Goal: Information Seeking & Learning: Learn about a topic

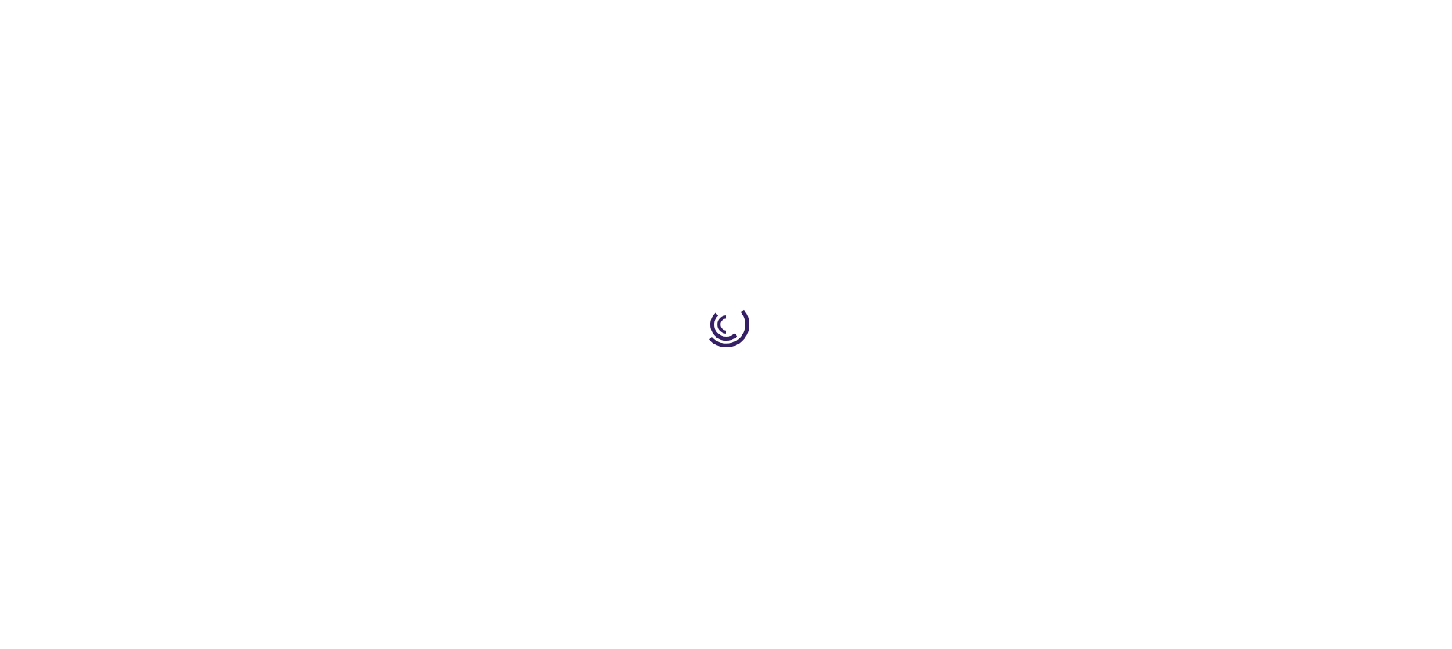
type input "0"
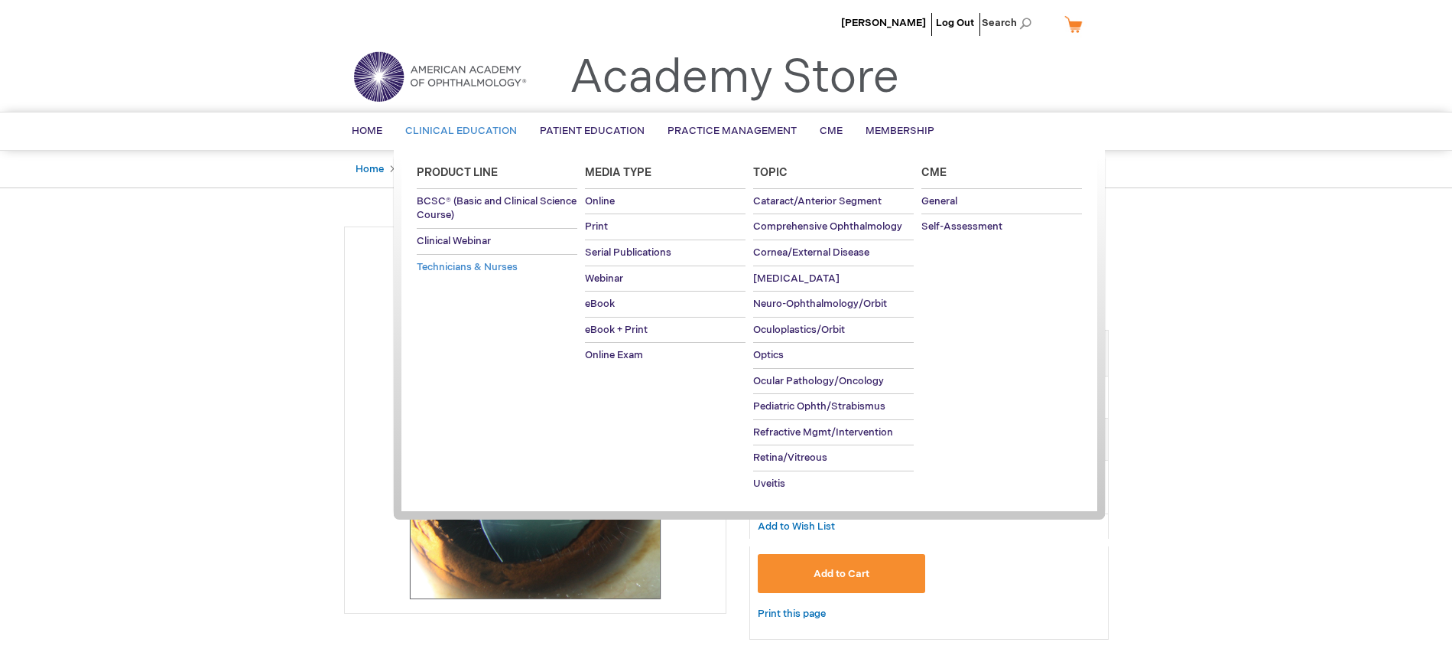
click at [484, 265] on span "Technicians & Nurses" at bounding box center [467, 267] width 101 height 12
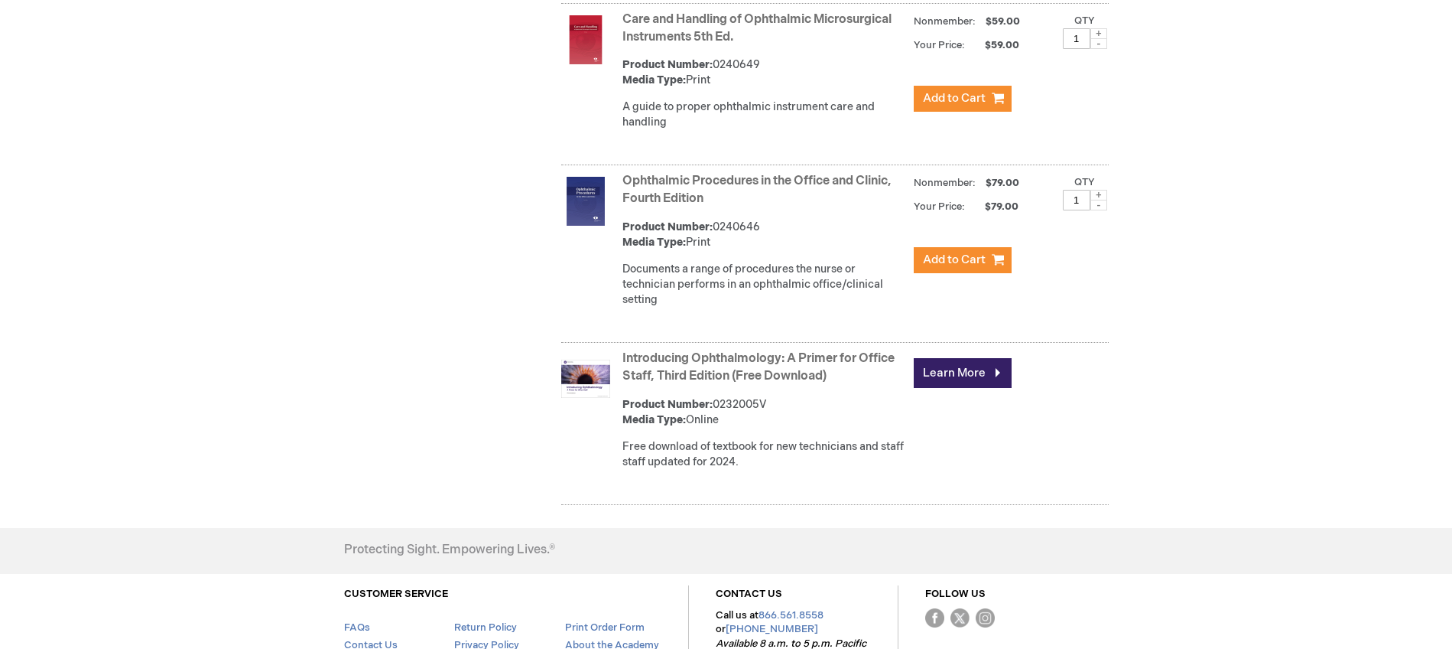
scroll to position [1147, 0]
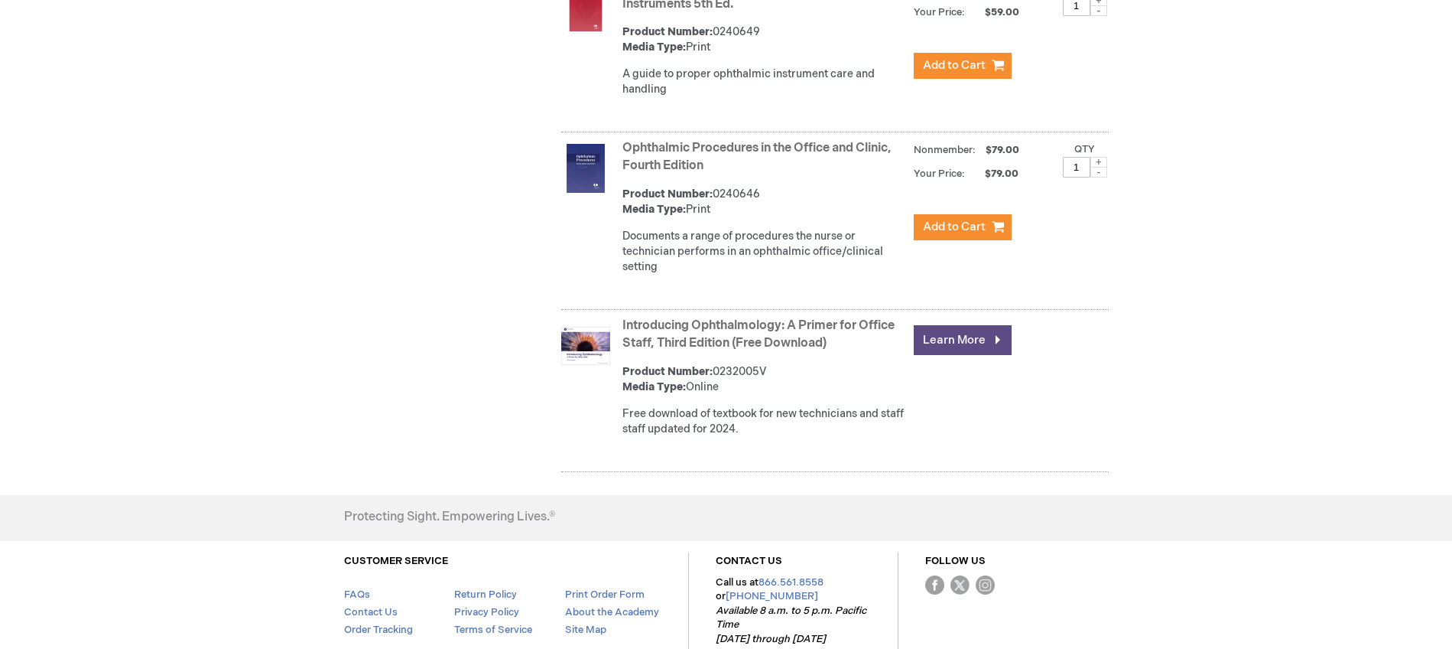
click at [952, 336] on link "Learn More" at bounding box center [963, 340] width 98 height 30
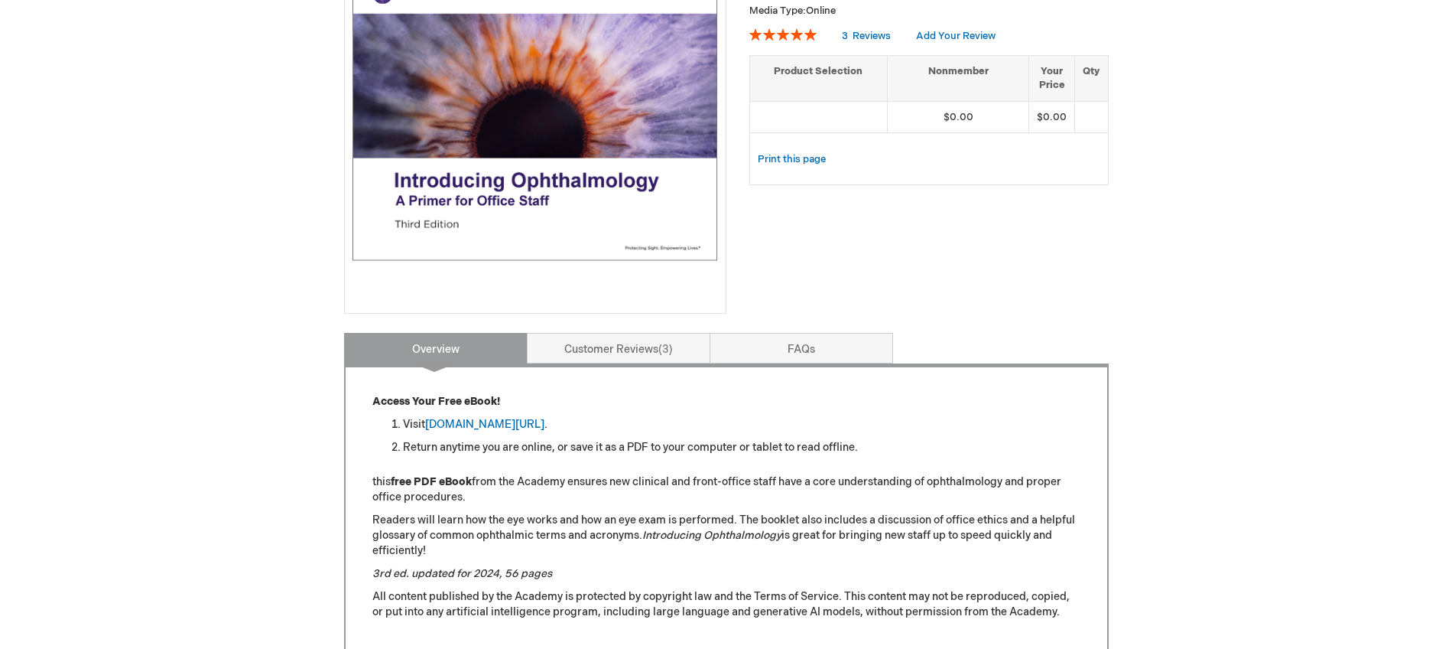
scroll to position [398, 0]
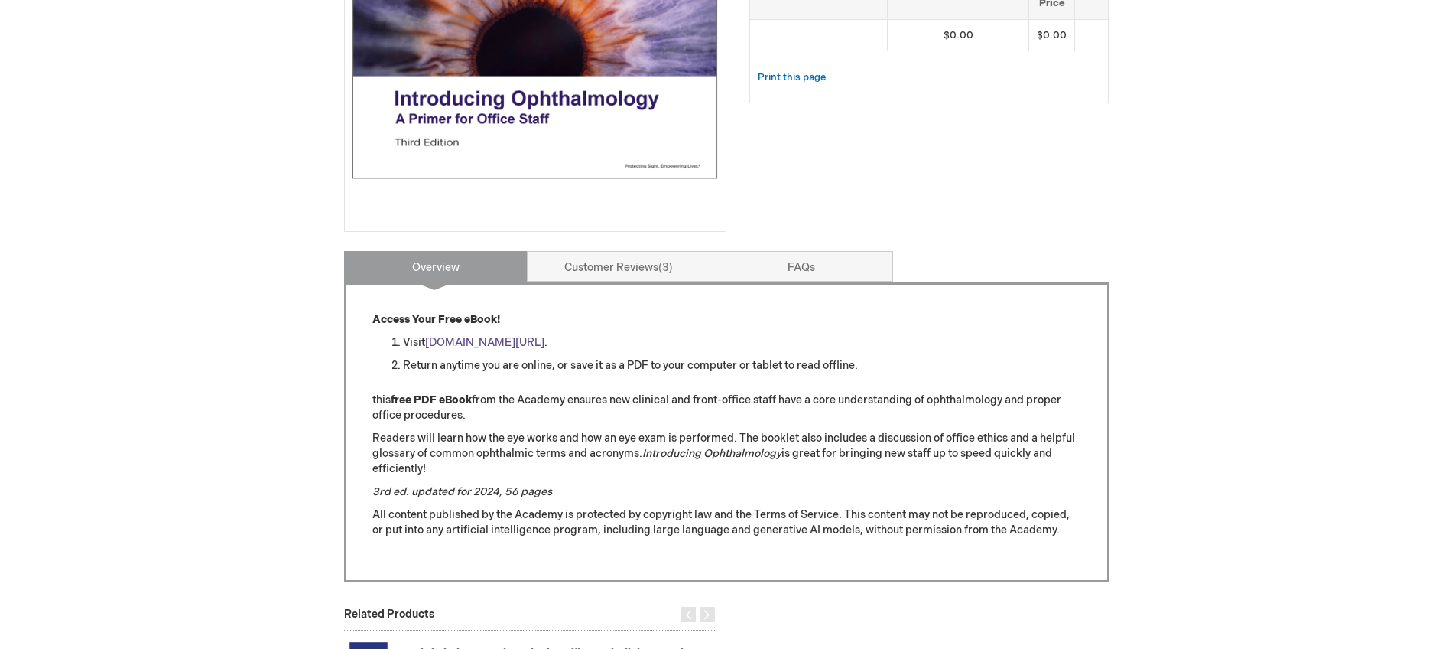
click at [529, 343] on link "aao.org/introducing_ophthalmology" at bounding box center [484, 342] width 119 height 13
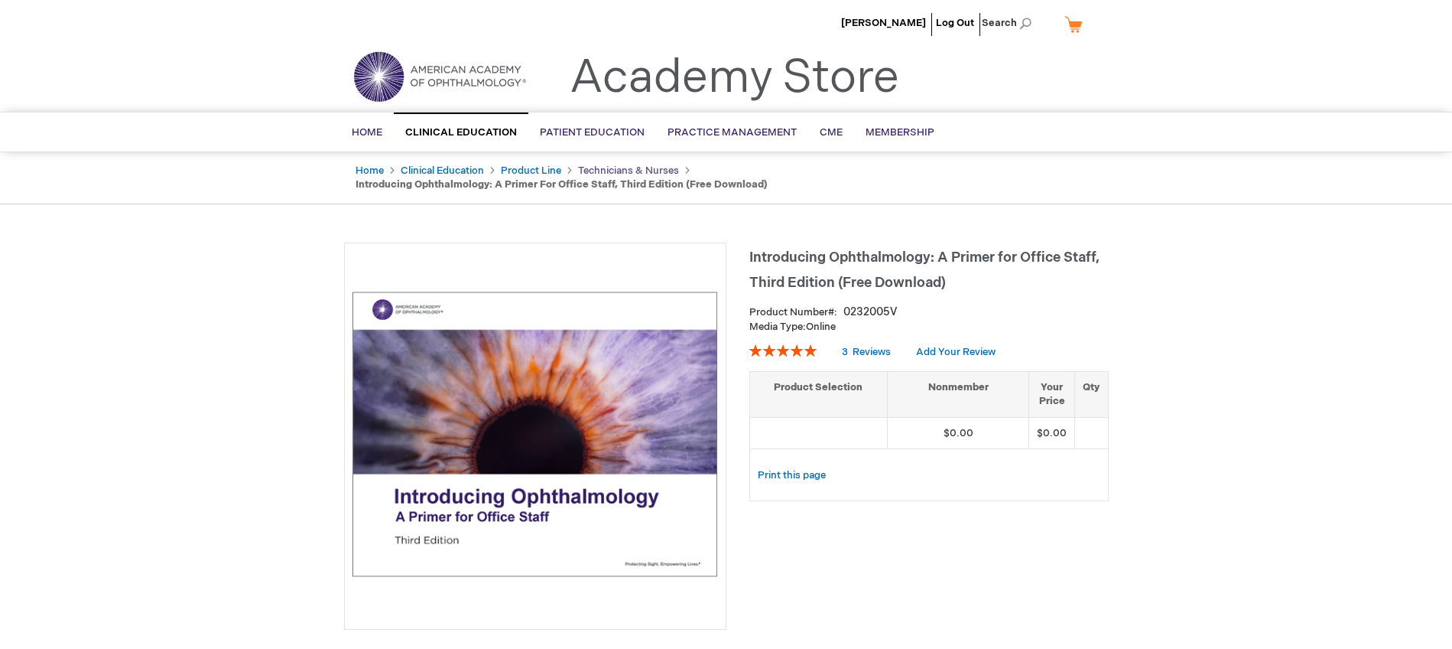
click at [648, 168] on link "Technicians & Nurses" at bounding box center [628, 170] width 101 height 12
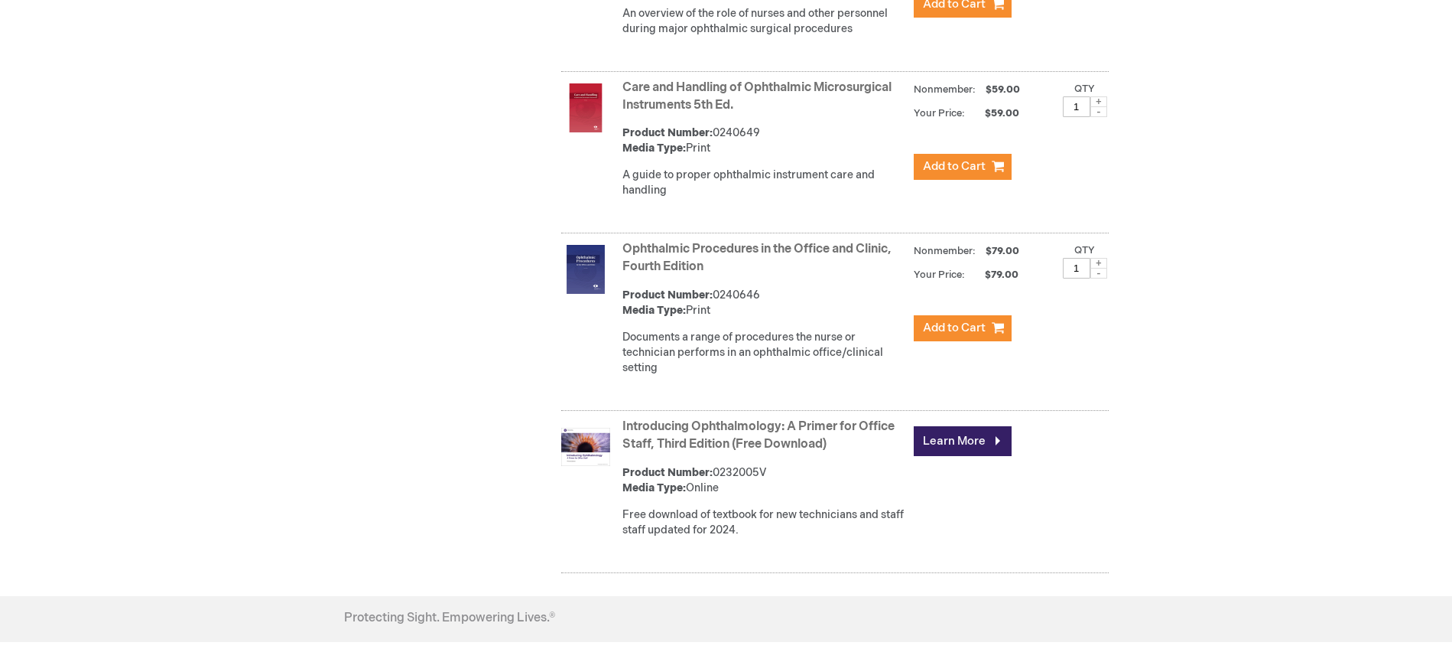
scroll to position [956, 0]
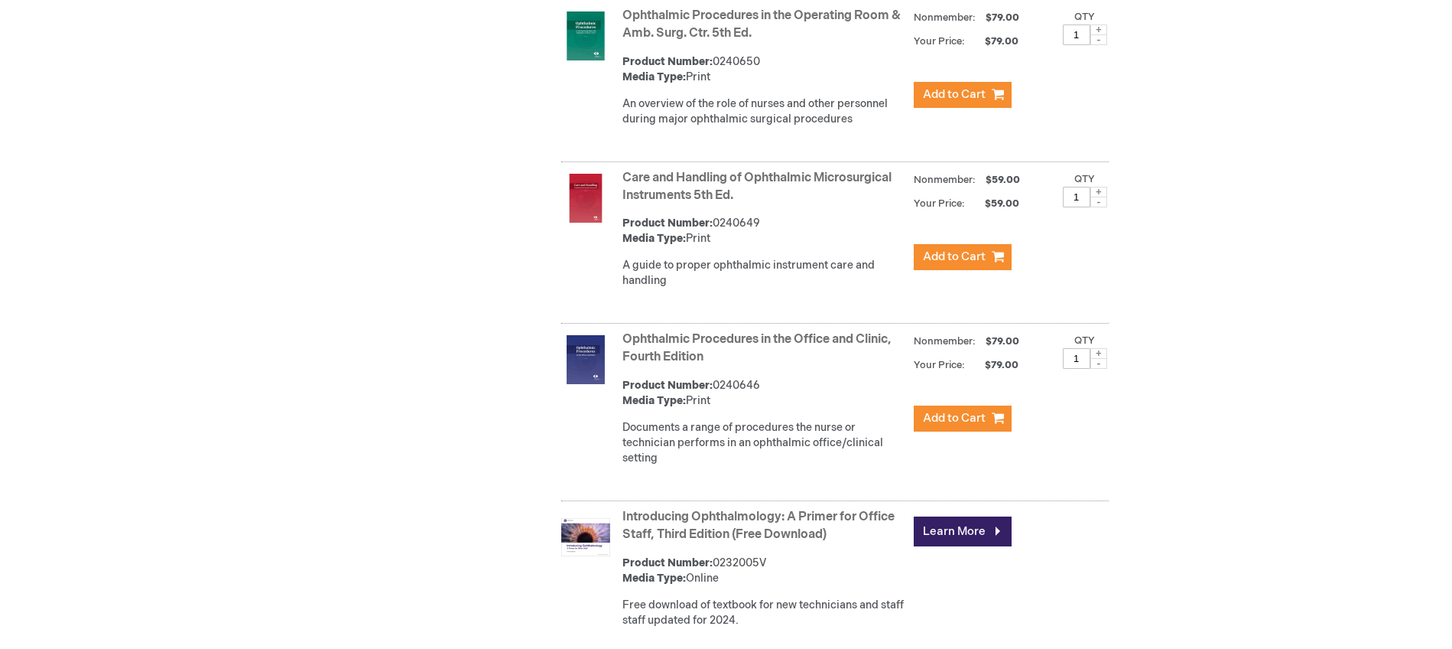
click at [735, 336] on link "Ophthalmic Procedures in the Office and Clinic, Fourth Edition" at bounding box center [757, 348] width 269 height 32
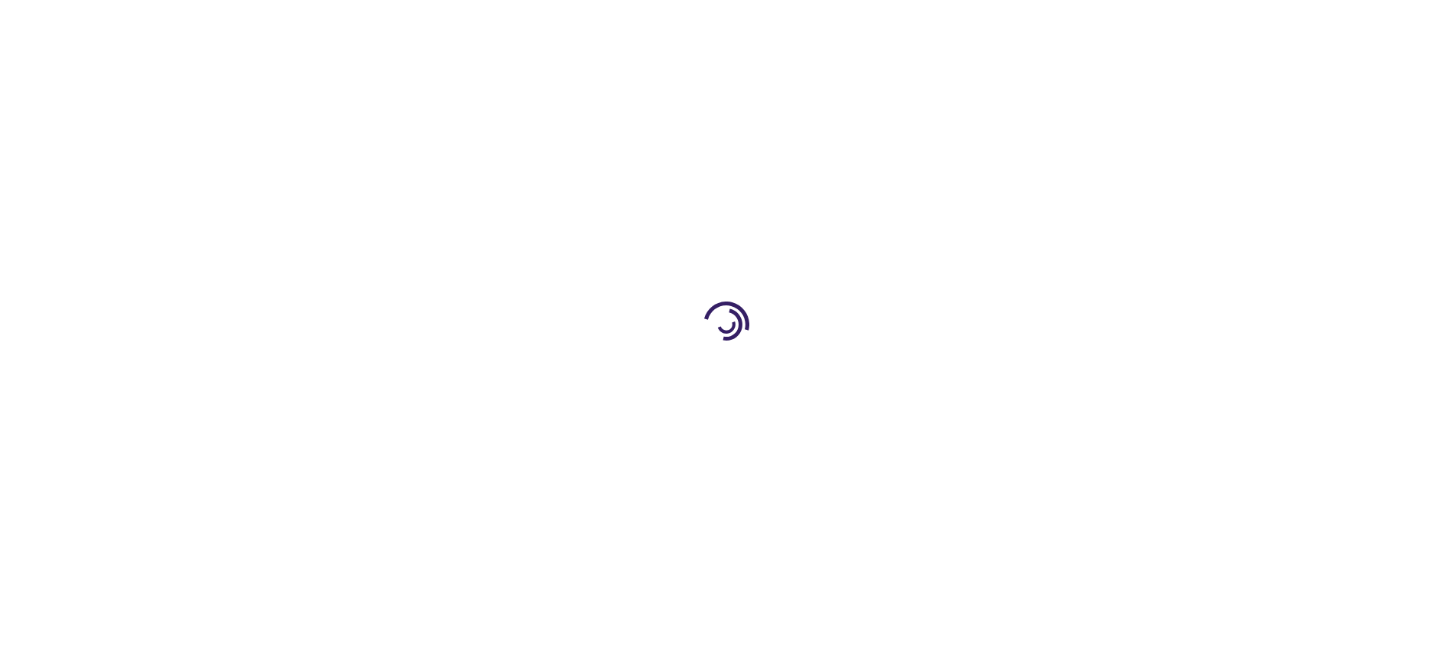
type input "1"
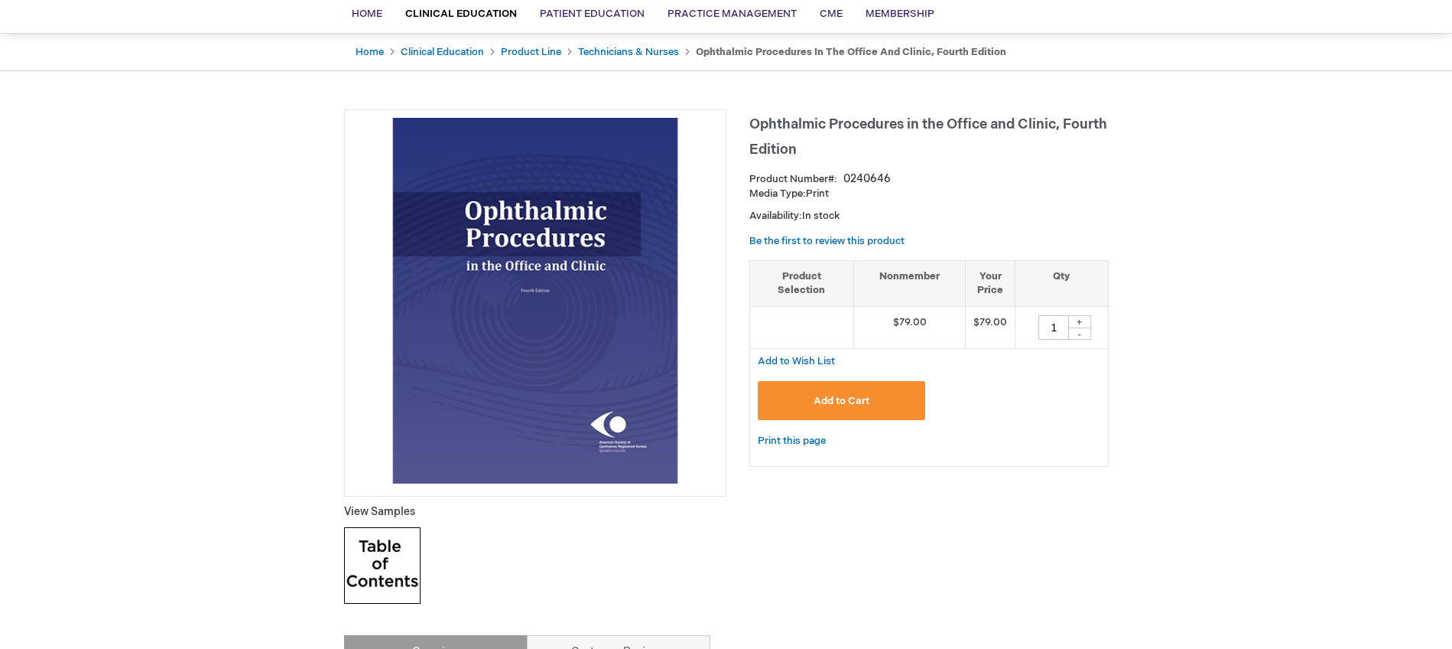
scroll to position [96, 0]
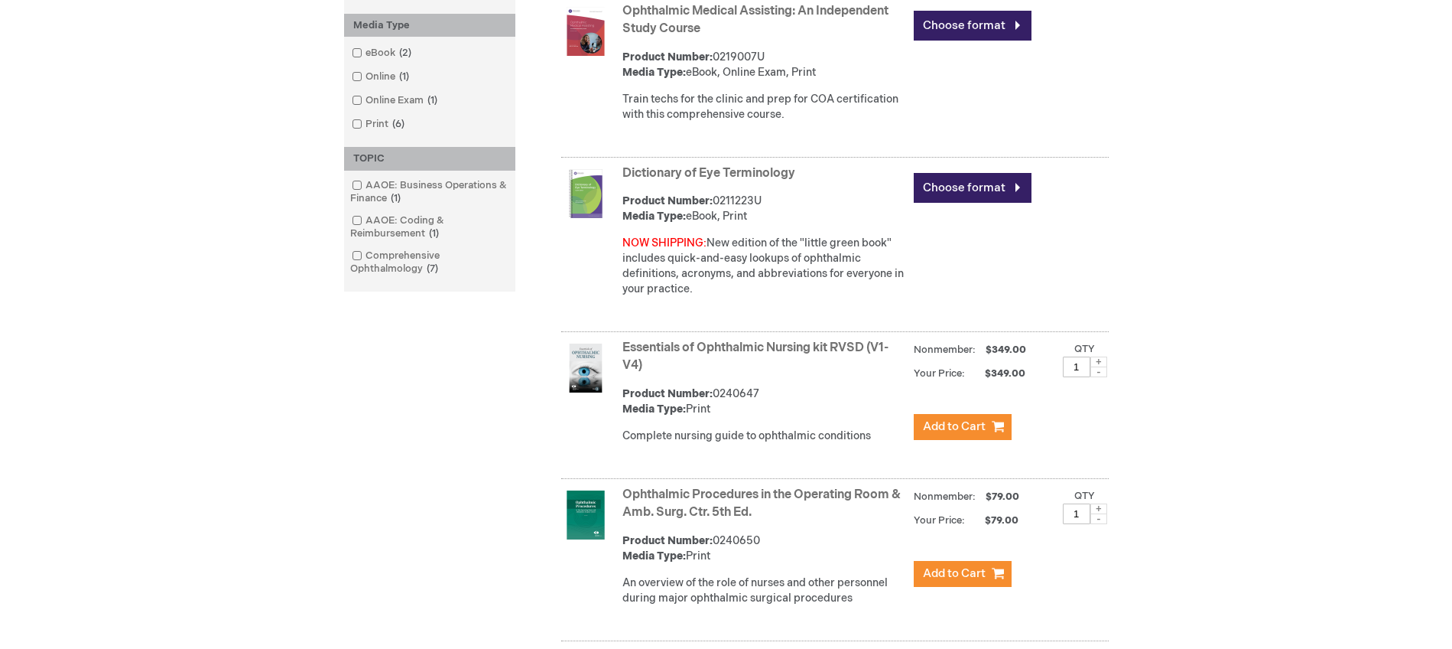
scroll to position [382, 0]
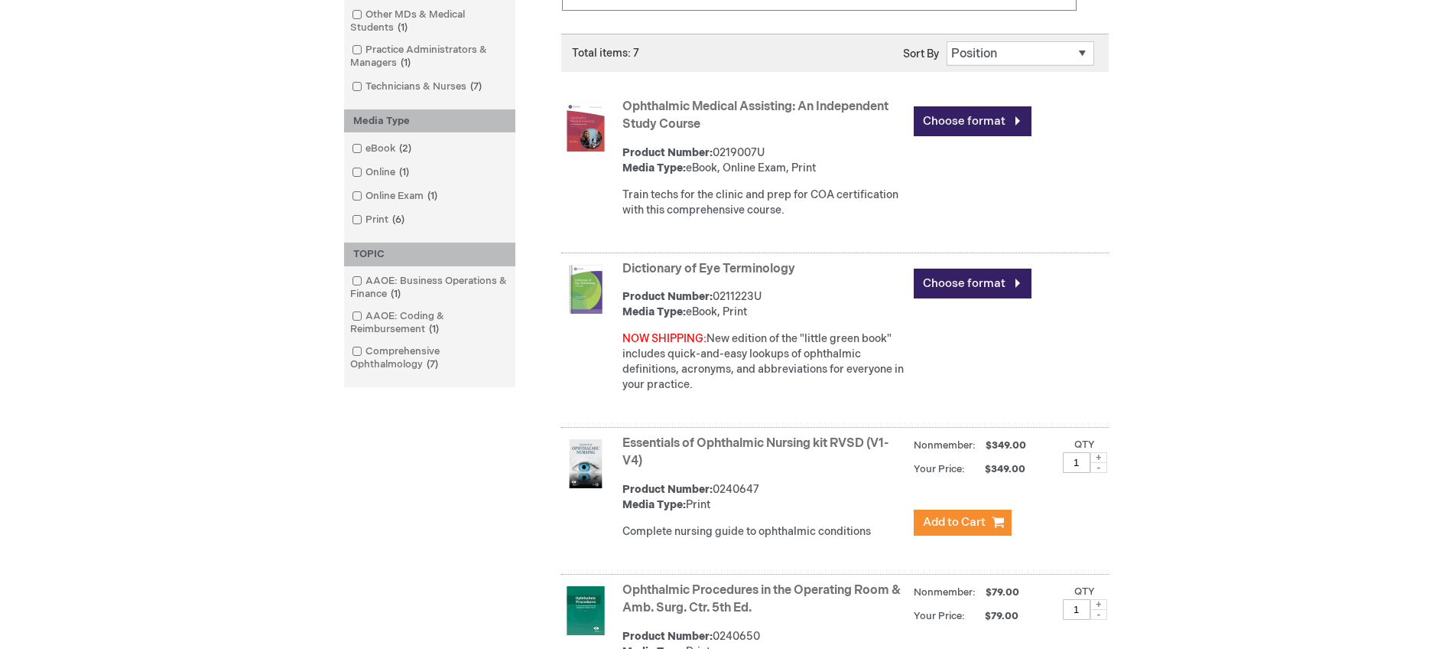
click at [743, 100] on link "Ophthalmic Medical Assisting: An Independent Study Course" at bounding box center [756, 115] width 266 height 32
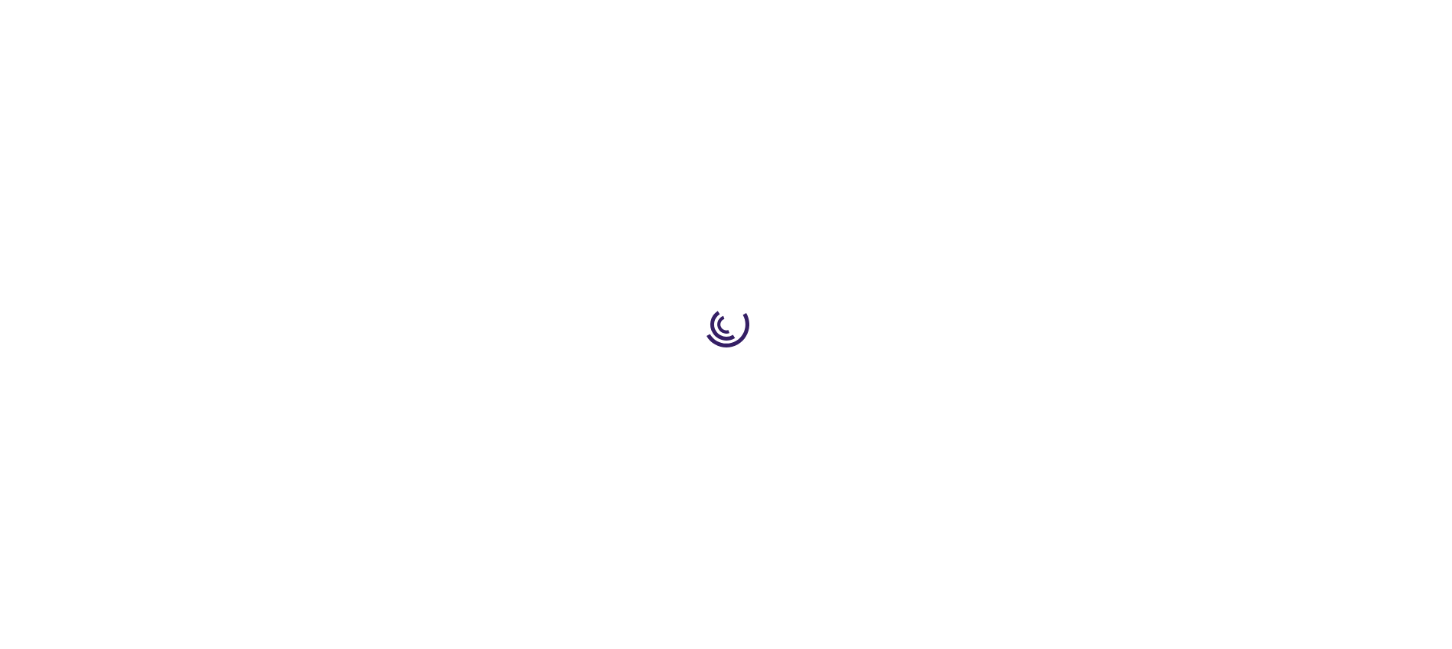
type input "0"
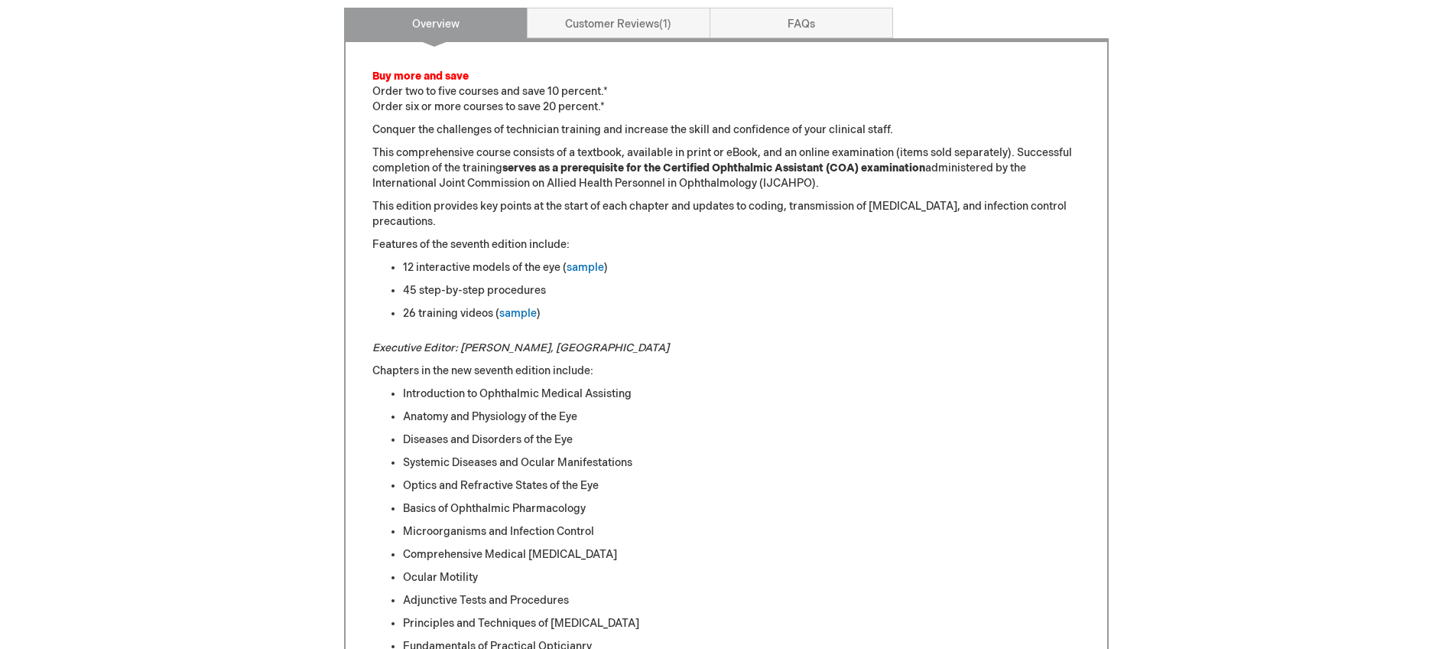
scroll to position [478, 0]
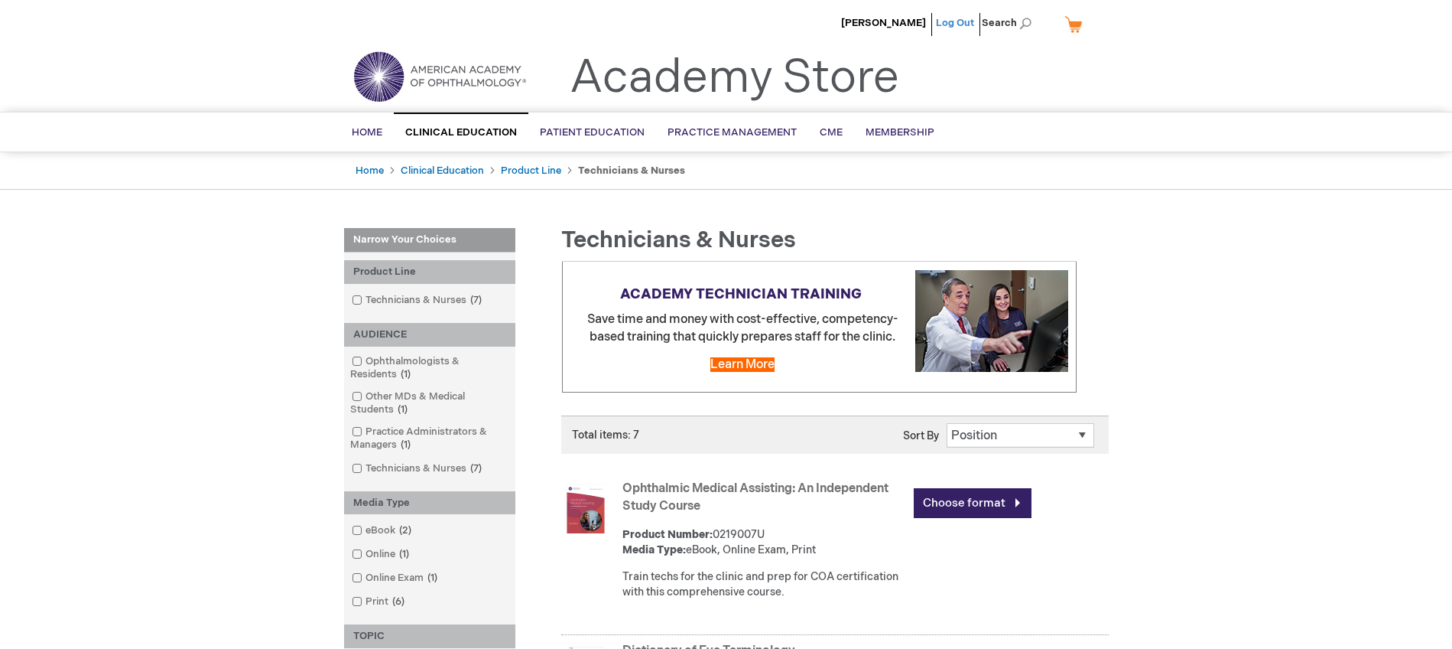
click at [960, 21] on link "Log Out" at bounding box center [955, 23] width 38 height 12
